Goal: Information Seeking & Learning: Learn about a topic

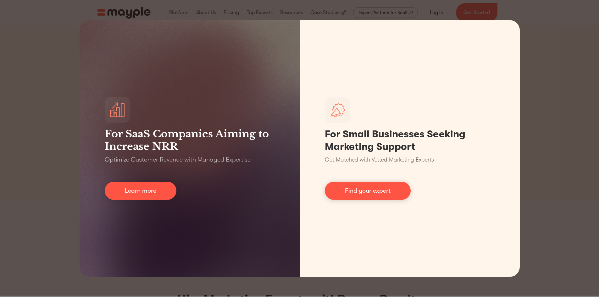
click at [586, 114] on div "For SaaS Companies Aiming to Increase NRR Optimize Customer Revenue with Manage…" at bounding box center [299, 148] width 599 height 297
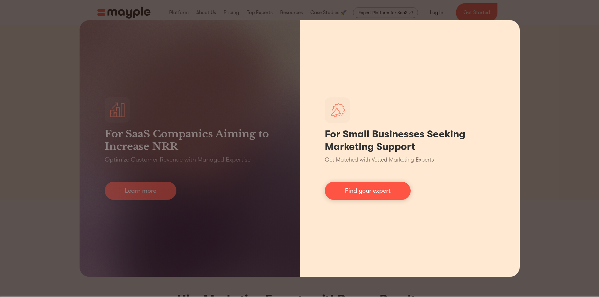
click at [512, 28] on div "For Small Businesses Seeking Marketing Support Get Matched with Vetted Marketin…" at bounding box center [410, 148] width 220 height 257
click at [515, 26] on div "For Small Businesses Seeking Marketing Support Get Matched with Vetted Marketin…" at bounding box center [410, 148] width 220 height 257
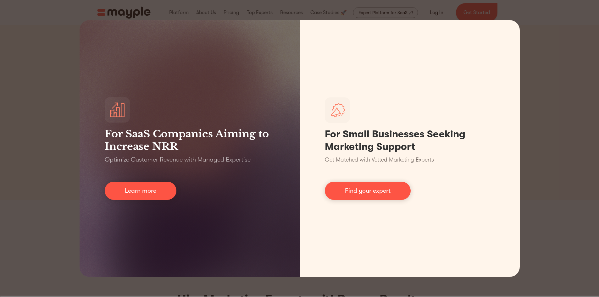
click at [517, 20] on div "For SaaS Companies Aiming to Increase NRR Optimize Customer Revenue with Manage…" at bounding box center [299, 148] width 599 height 297
click at [33, 170] on div "For SaaS Companies Aiming to Increase NRR Optimize Customer Revenue with Manage…" at bounding box center [299, 148] width 599 height 297
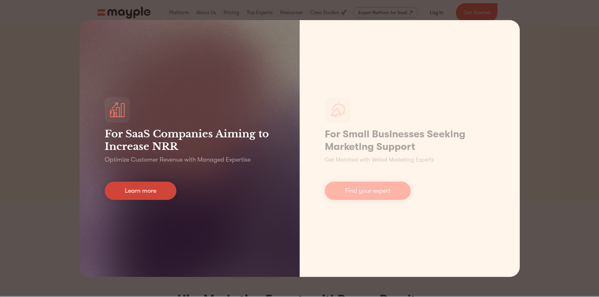
click at [135, 195] on link "Learn more" at bounding box center [141, 191] width 72 height 18
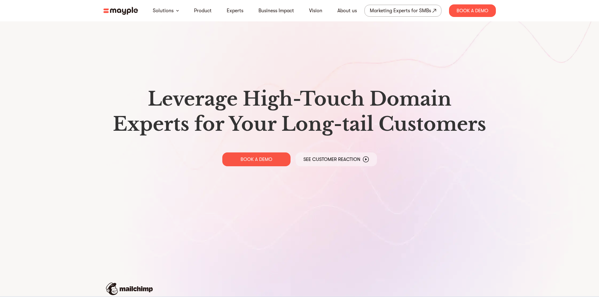
click at [394, 99] on h1 "Leverage High-Touch Domain Experts for Your Long-tail Customers" at bounding box center [300, 112] width 383 height 50
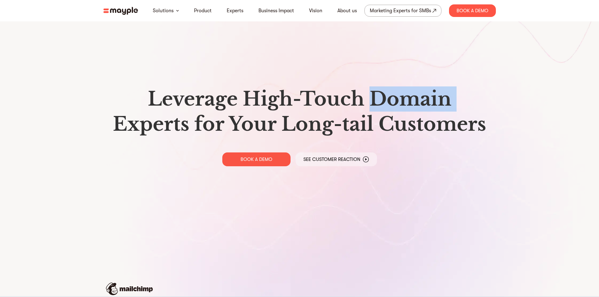
click at [394, 99] on h1 "Leverage High-Touch Domain Experts for Your Long-tail Customers" at bounding box center [300, 112] width 383 height 50
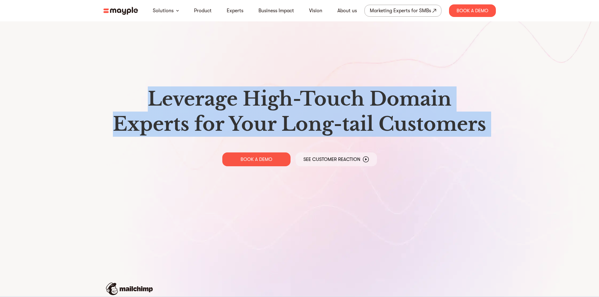
click at [394, 99] on h1 "Leverage High-Touch Domain Experts for Your Long-tail Customers" at bounding box center [300, 112] width 383 height 50
click at [341, 104] on h1 "Leverage High-Touch Domain Experts for Your Long-tail Customers" at bounding box center [300, 112] width 383 height 50
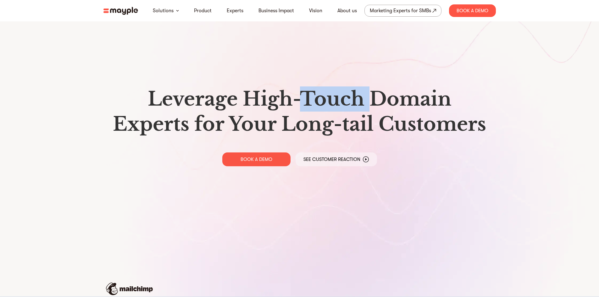
click at [341, 104] on h1 "Leverage High-Touch Domain Experts for Your Long-tail Customers" at bounding box center [300, 112] width 383 height 50
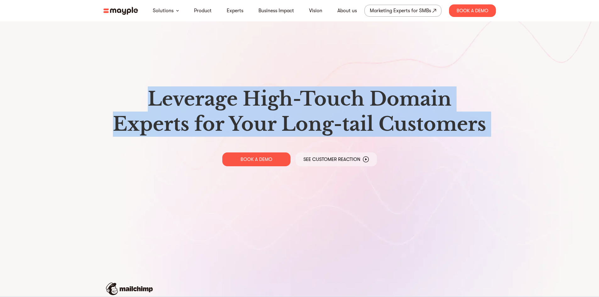
click at [341, 104] on h1 "Leverage High-Touch Domain Experts for Your Long-tail Customers" at bounding box center [300, 112] width 383 height 50
click at [377, 67] on div "Leverage High-Touch Domain Experts for Your Long-tail Customers BOOK A DEMO See…" at bounding box center [299, 126] width 403 height 253
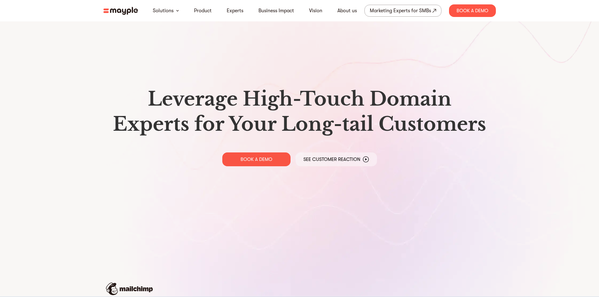
click at [433, 114] on h1 "Leverage High-Touch Domain Experts for Your Long-tail Customers" at bounding box center [300, 112] width 383 height 50
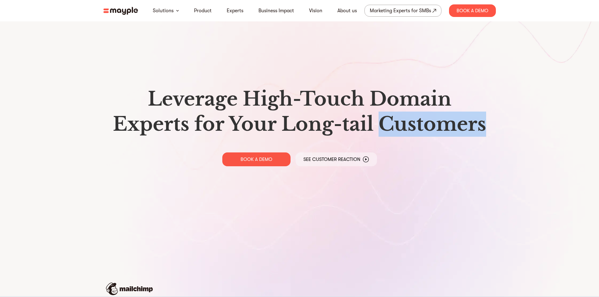
click at [433, 114] on h1 "Leverage High-Touch Domain Experts for Your Long-tail Customers" at bounding box center [300, 112] width 383 height 50
click at [423, 130] on h1 "Leverage High-Touch Domain Experts for Your Long-tail Customers" at bounding box center [300, 112] width 383 height 50
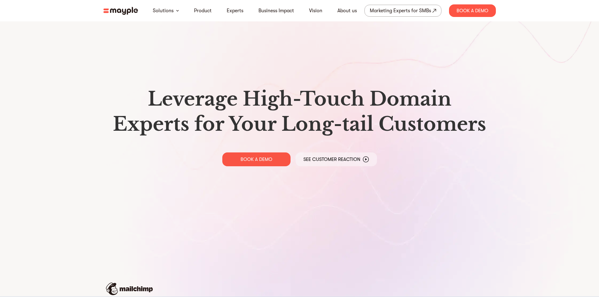
click at [357, 124] on h1 "Leverage High-Touch Domain Experts for Your Long-tail Customers" at bounding box center [300, 112] width 383 height 50
click at [356, 124] on h1 "Leverage High-Touch Domain Experts for Your Long-tail Customers" at bounding box center [300, 112] width 383 height 50
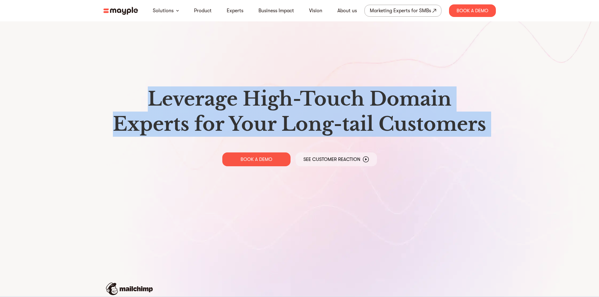
click at [356, 124] on h1 "Leverage High-Touch Domain Experts for Your Long-tail Customers" at bounding box center [300, 112] width 383 height 50
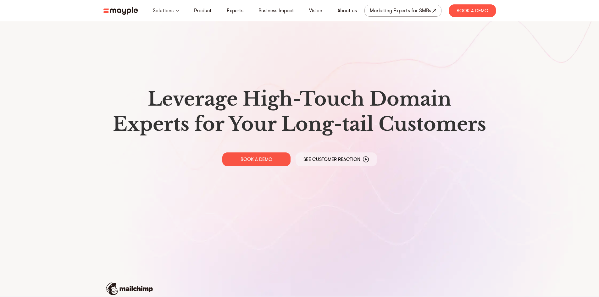
click at [442, 159] on div "BOOK A DEMO See Customer Reaction" at bounding box center [300, 160] width 383 height 14
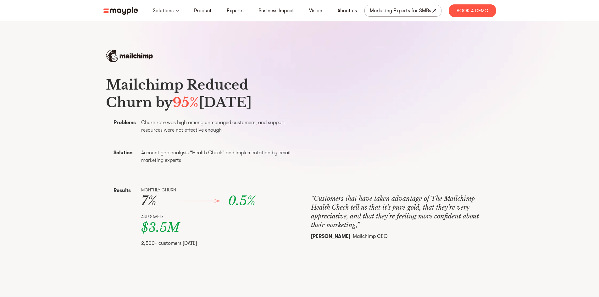
scroll to position [252, 0]
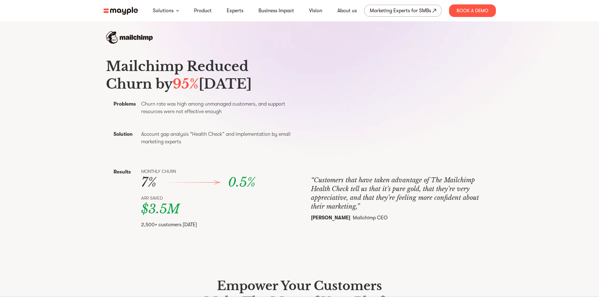
click at [144, 78] on h3 "Mailchimp Reduced Churn by 95% Within Six Months" at bounding box center [201, 75] width 190 height 35
click at [142, 62] on h3 "Mailchimp Reduced Churn by 95% Within Six Months" at bounding box center [201, 75] width 190 height 35
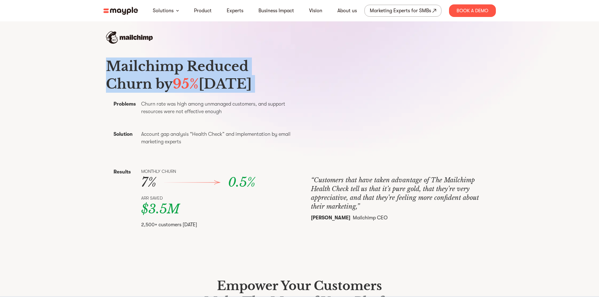
click at [142, 62] on h3 "Mailchimp Reduced Churn by 95% Within Six Months" at bounding box center [201, 75] width 190 height 35
click at [98, 116] on div "Mailchimp Reduced Churn by 95% Within Six Months Problems Churn rate was high a…" at bounding box center [299, 133] width 403 height 204
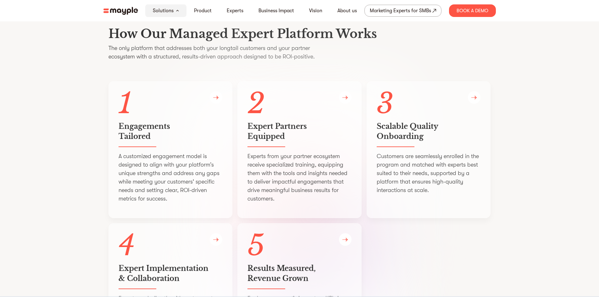
scroll to position [1195, 0]
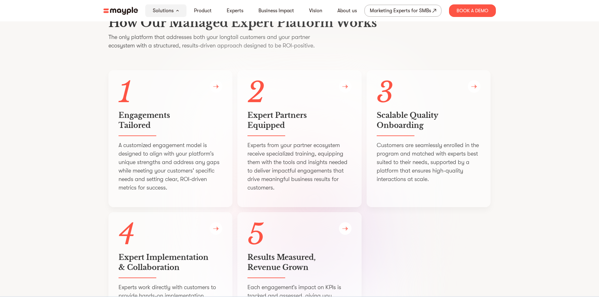
click at [433, 181] on p "Customers are seamlessly enrolled in the program and matched with experts best …" at bounding box center [429, 162] width 104 height 42
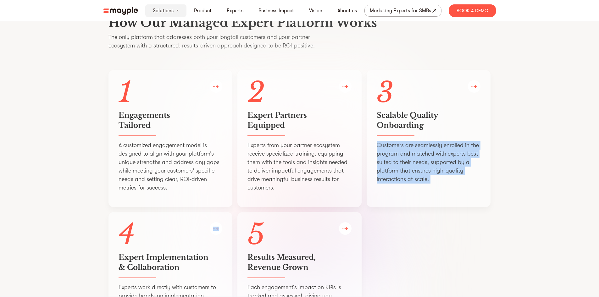
click at [433, 181] on p "Customers are seamlessly enrolled in the program and matched with experts best …" at bounding box center [429, 162] width 104 height 42
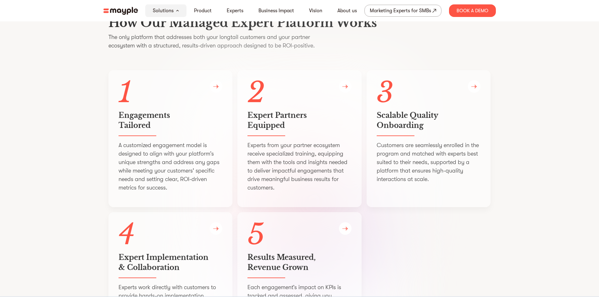
click at [516, 114] on section "How Our Managed Expert Platform Works The only platform that addresses both you…" at bounding box center [299, 182] width 599 height 395
click at [445, 176] on p "Customers are seamlessly enrolled in the program and matched with experts best …" at bounding box center [429, 162] width 104 height 42
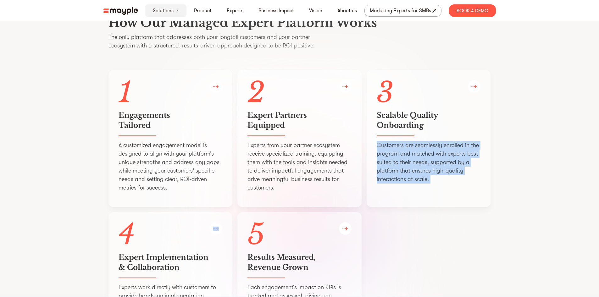
click at [445, 176] on p "Customers are seamlessly enrolled in the program and matched with experts best …" at bounding box center [429, 162] width 104 height 42
click at [492, 187] on div "How Our Managed Expert Platform Works The only platform that addresses both you…" at bounding box center [299, 182] width 403 height 395
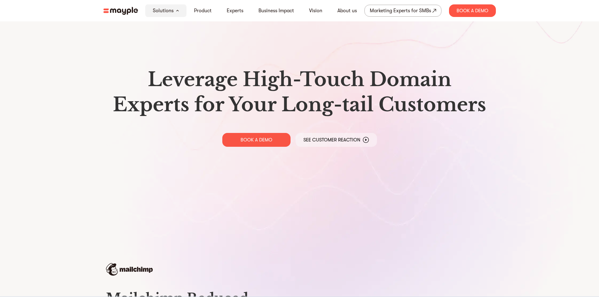
scroll to position [0, 0]
